Goal: Use online tool/utility

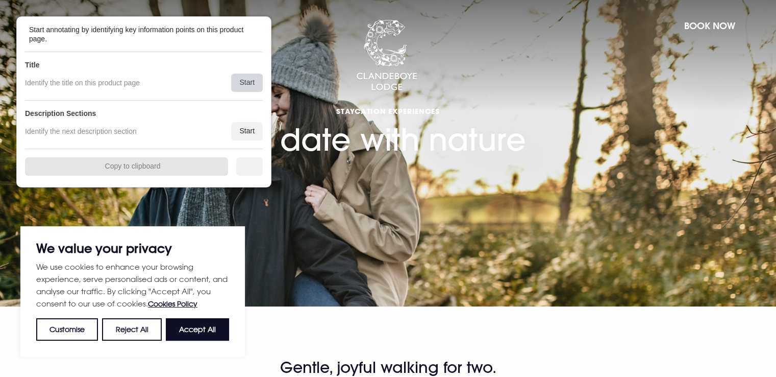
click at [245, 84] on div "Start" at bounding box center [247, 83] width 32 height 18
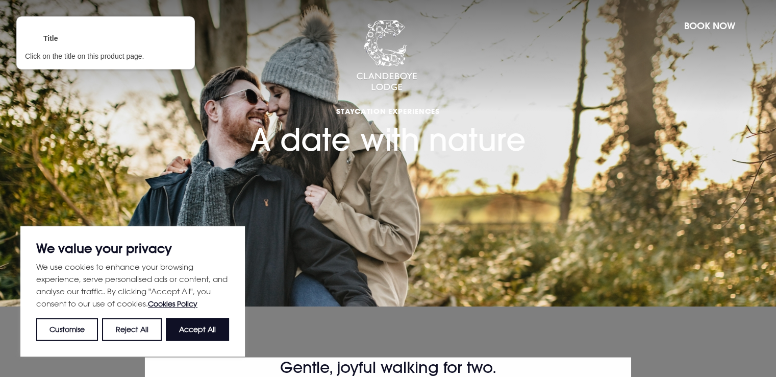
click at [394, 129] on div at bounding box center [388, 108] width 277 height 100
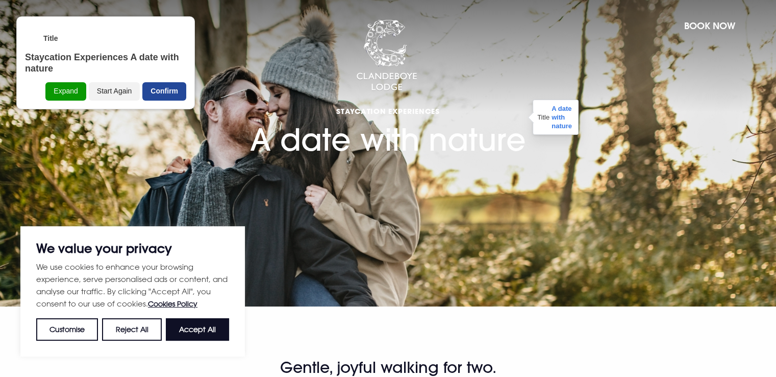
click at [180, 95] on div "Confirm" at bounding box center [164, 91] width 44 height 18
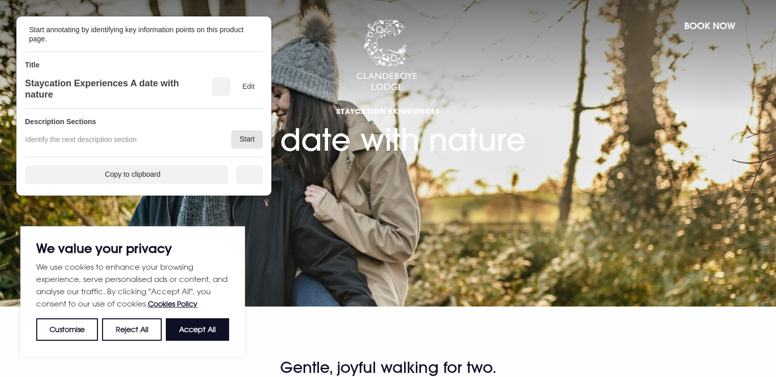
click at [233, 137] on div "Start" at bounding box center [247, 139] width 32 height 18
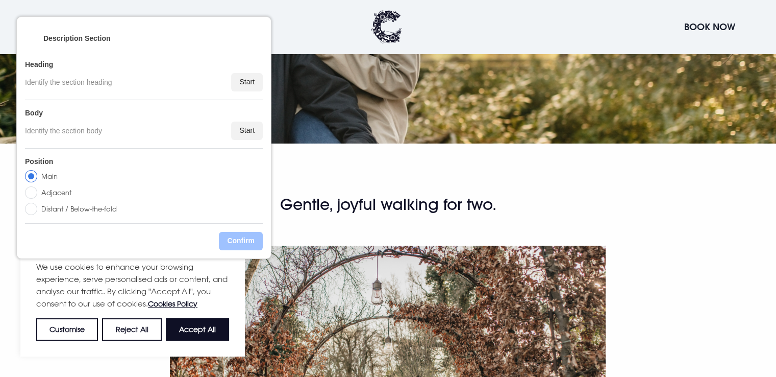
scroll to position [306, 0]
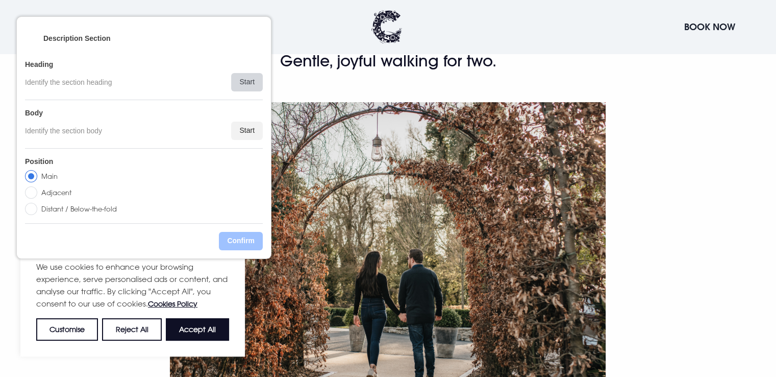
click at [257, 88] on div "Start" at bounding box center [247, 82] width 32 height 18
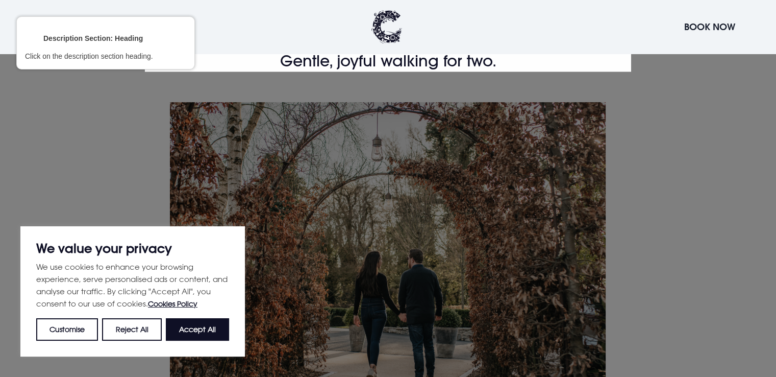
click at [351, 75] on div at bounding box center [388, 188] width 776 height 377
click at [355, 64] on div at bounding box center [388, 61] width 488 height 22
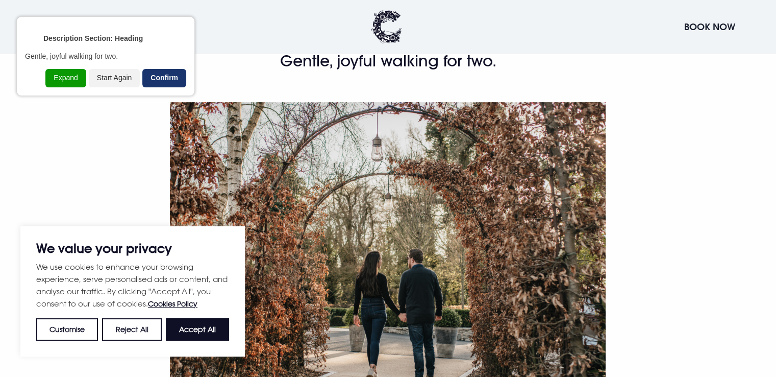
click at [180, 74] on div "Confirm" at bounding box center [164, 78] width 44 height 18
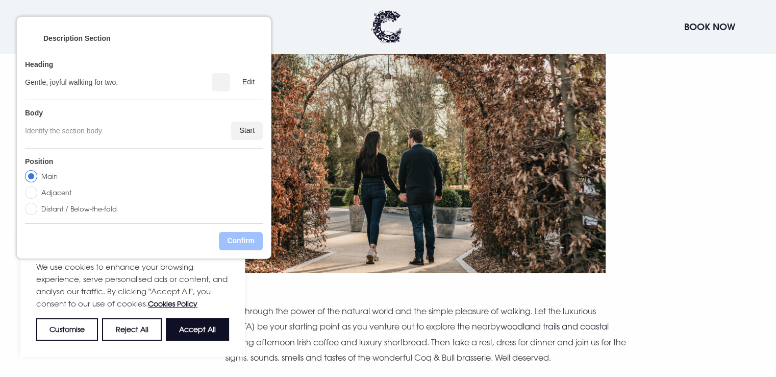
scroll to position [562, 0]
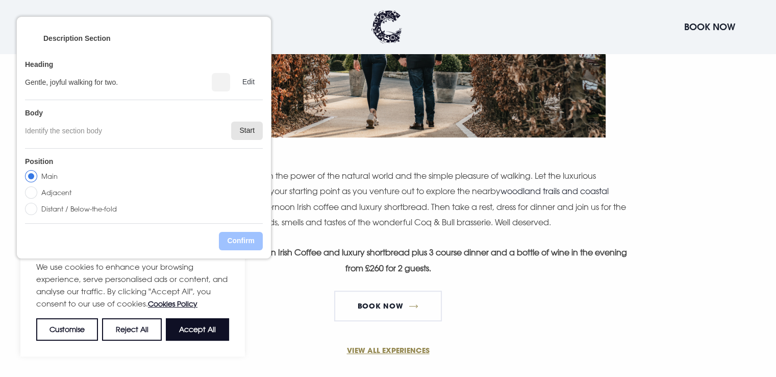
click at [251, 130] on div "Start" at bounding box center [247, 130] width 32 height 18
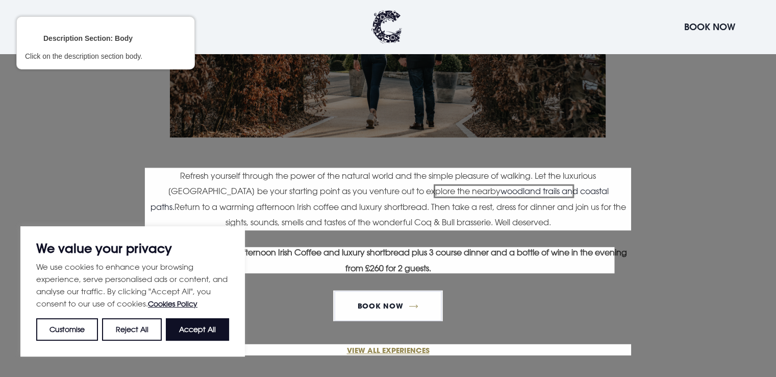
click at [292, 188] on div at bounding box center [388, 199] width 488 height 64
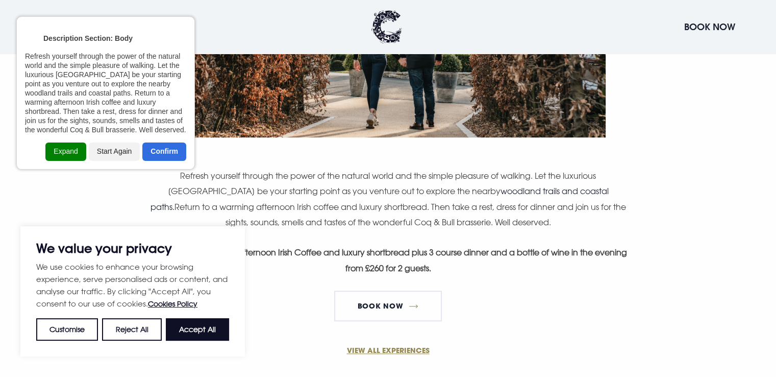
click at [76, 152] on div "Expand" at bounding box center [65, 151] width 40 height 18
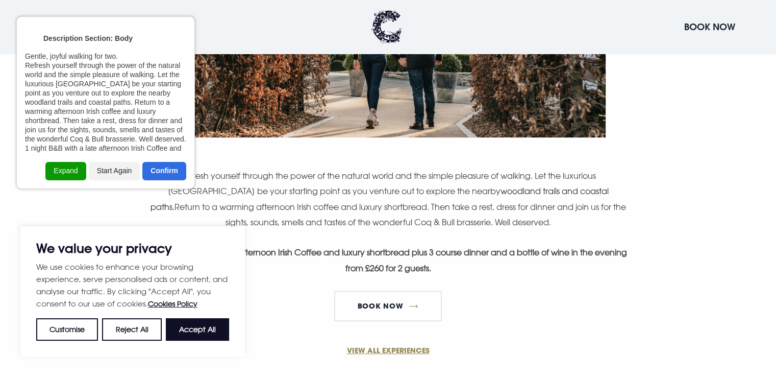
click at [165, 168] on div "Confirm" at bounding box center [164, 171] width 44 height 18
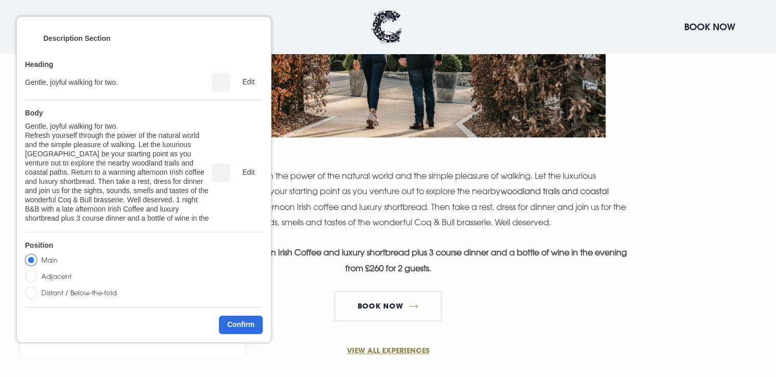
click at [216, 177] on div "Delete" at bounding box center [221, 172] width 18 height 18
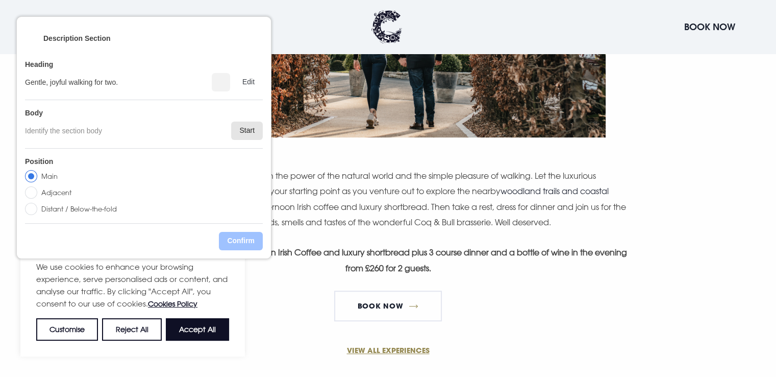
click at [243, 134] on div "Start" at bounding box center [247, 130] width 32 height 18
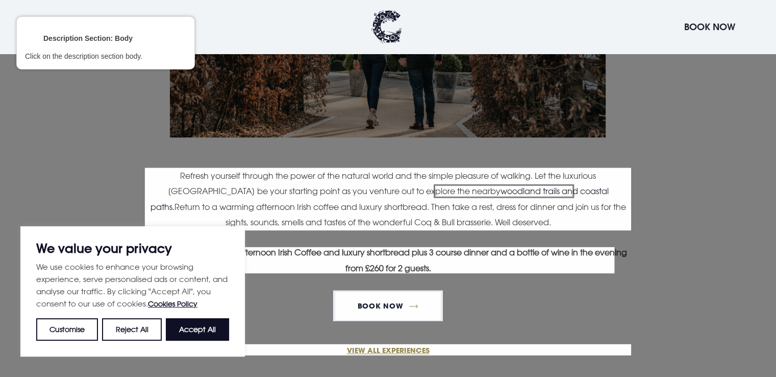
click at [327, 194] on div at bounding box center [388, 199] width 488 height 64
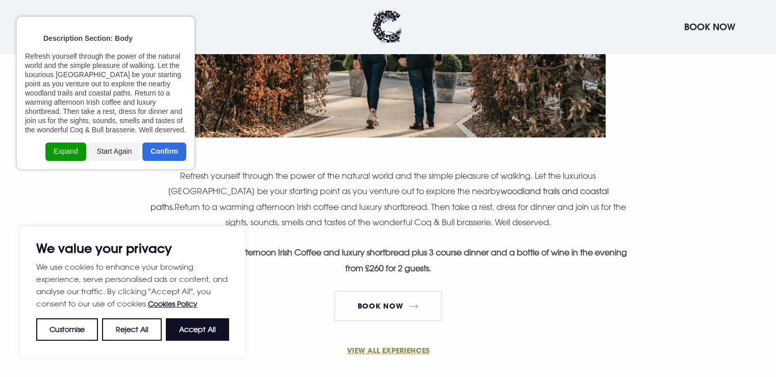
click at [165, 144] on div "Confirm" at bounding box center [164, 151] width 44 height 18
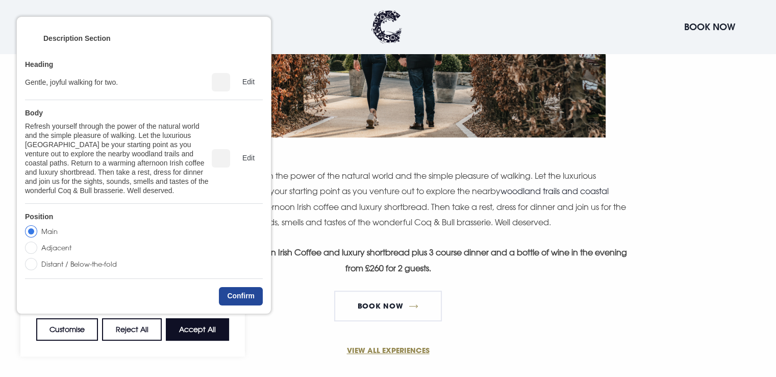
click at [233, 292] on div "Confirm" at bounding box center [241, 296] width 44 height 18
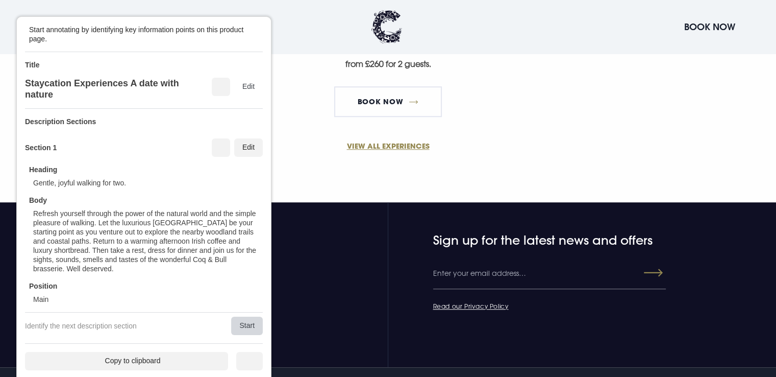
click at [257, 328] on div "Start" at bounding box center [247, 325] width 32 height 18
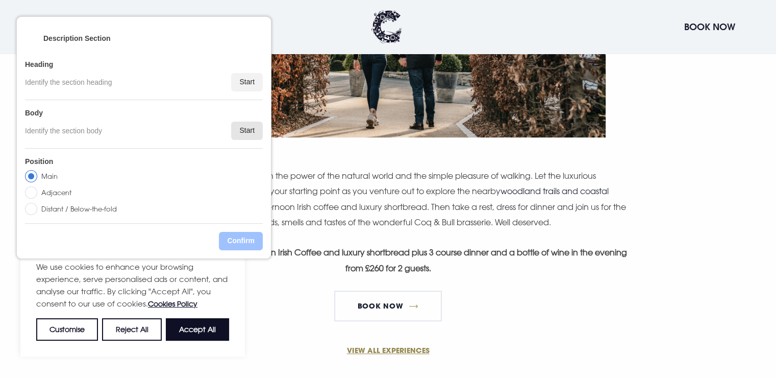
click at [251, 137] on div "Start" at bounding box center [247, 130] width 32 height 18
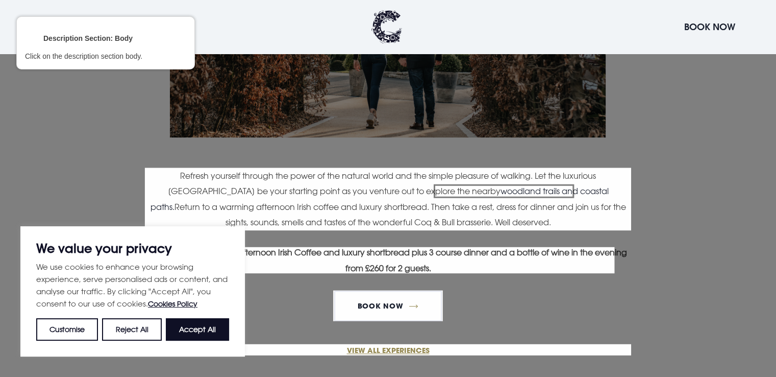
click at [311, 254] on div at bounding box center [388, 260] width 455 height 28
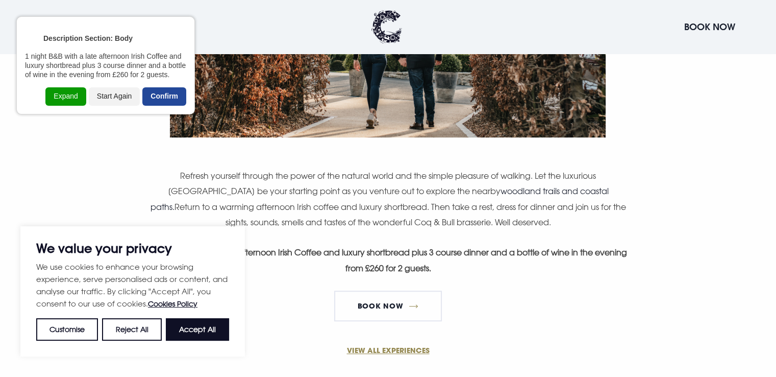
click at [174, 103] on div "Confirm" at bounding box center [164, 96] width 44 height 18
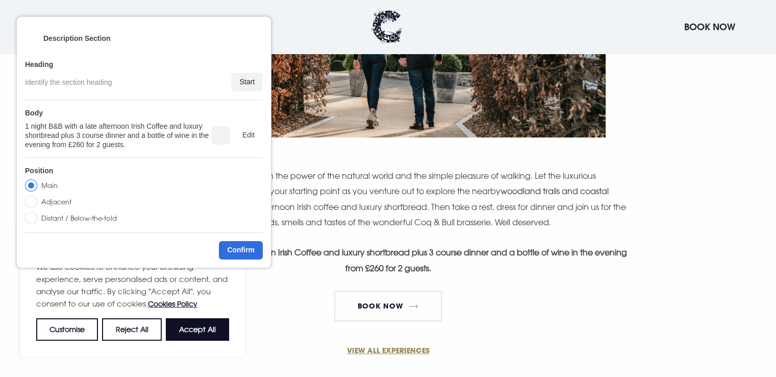
drag, startPoint x: 63, startPoint y: 204, endPoint x: 69, endPoint y: 204, distance: 6.1
click at [63, 204] on label "Adjacent" at bounding box center [56, 202] width 30 height 12
click at [52, 200] on label "Adjacent" at bounding box center [56, 201] width 30 height 12
click at [37, 200] on input "Adjacent" at bounding box center [31, 201] width 12 height 12
radio input "true"
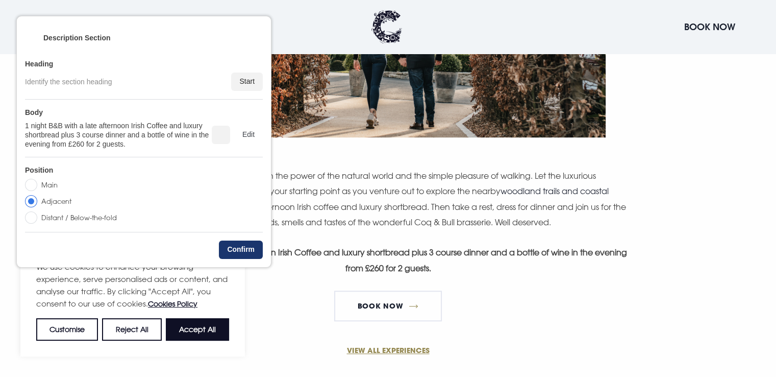
click at [234, 246] on div "Confirm" at bounding box center [241, 249] width 44 height 18
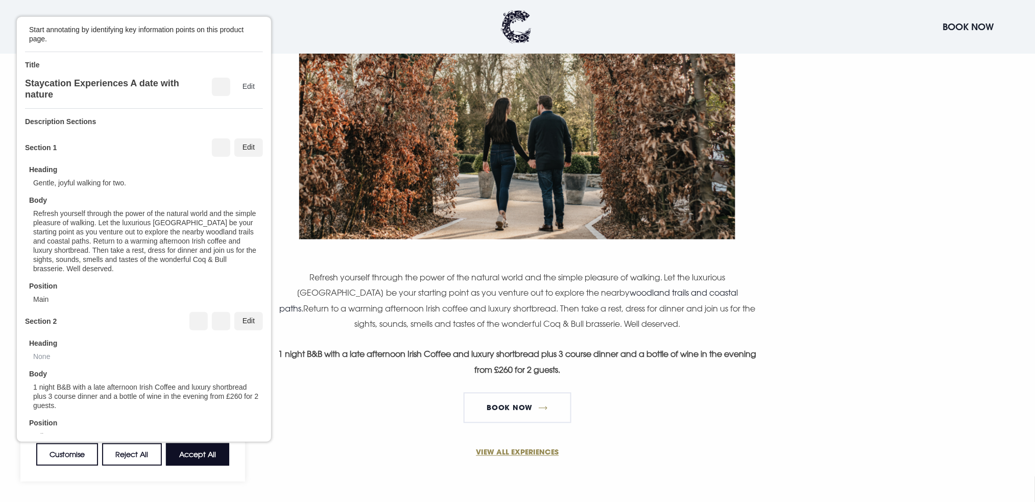
scroll to position [76, 0]
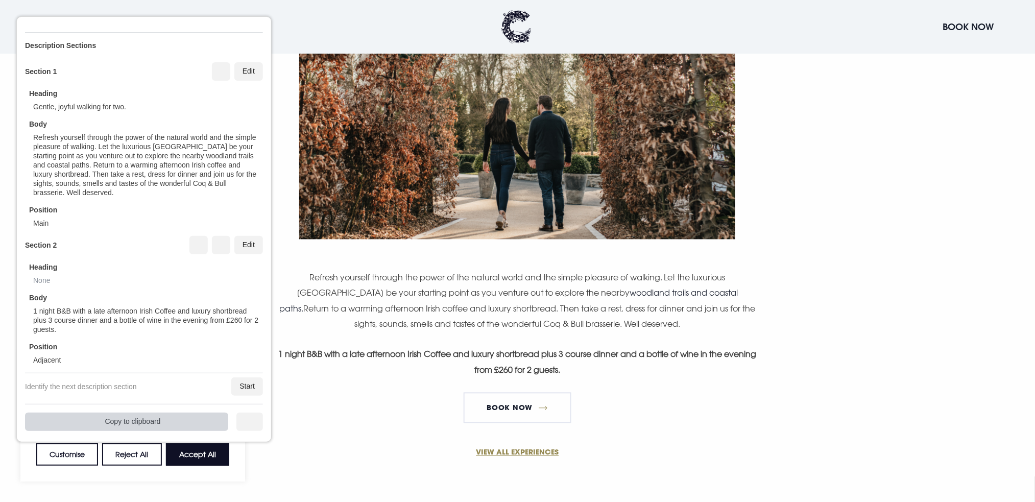
click at [100, 376] on div "Copy to clipboard" at bounding box center [126, 421] width 203 height 18
